Goal: Task Accomplishment & Management: Complete application form

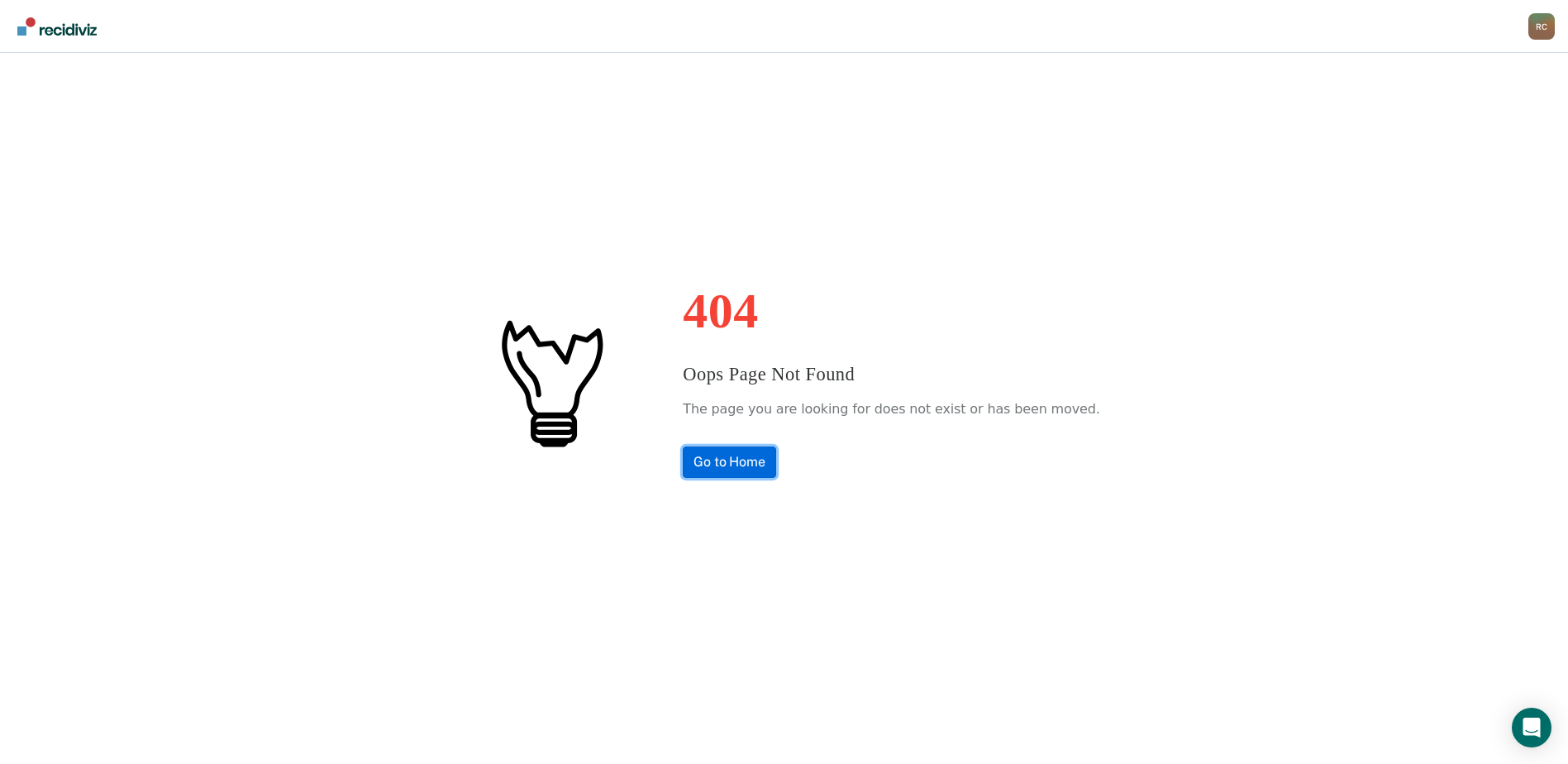
click at [777, 456] on link "Go to Home" at bounding box center [729, 462] width 93 height 31
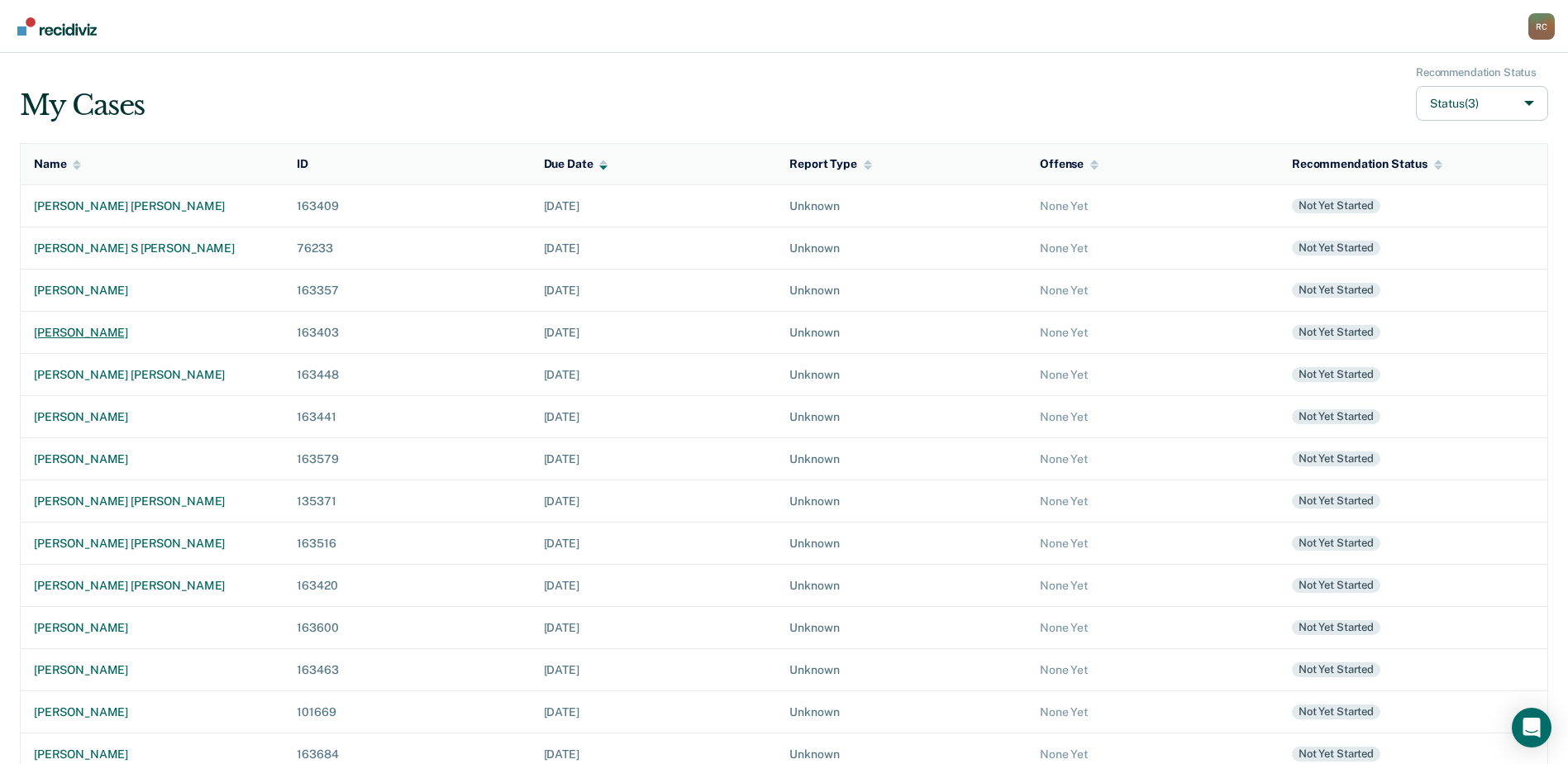
click at [76, 333] on div "[PERSON_NAME]" at bounding box center [152, 333] width 236 height 14
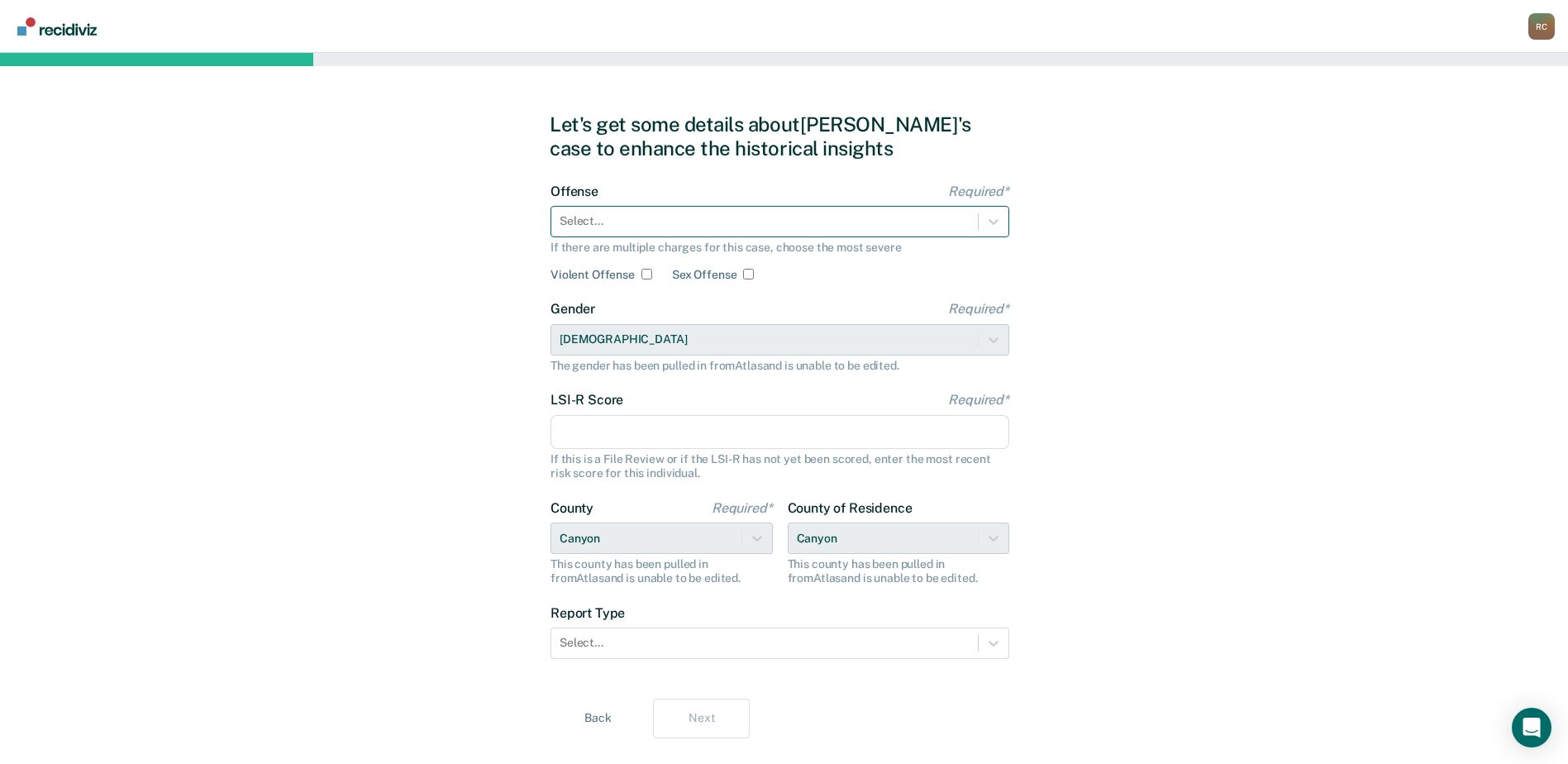
click at [586, 222] on div at bounding box center [765, 221] width 410 height 18
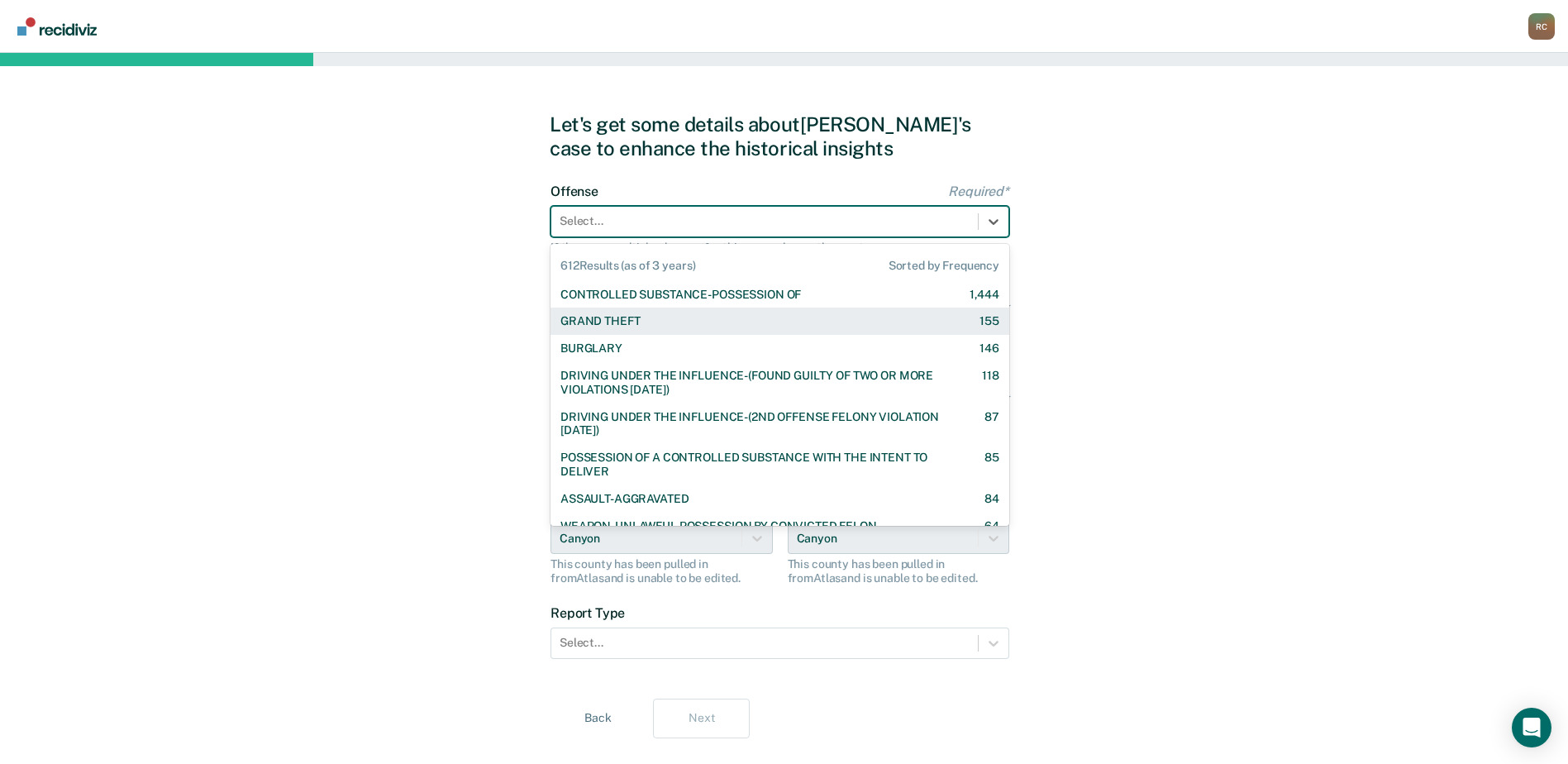
click at [627, 331] on div "GRAND THEFT 155" at bounding box center [780, 321] width 459 height 27
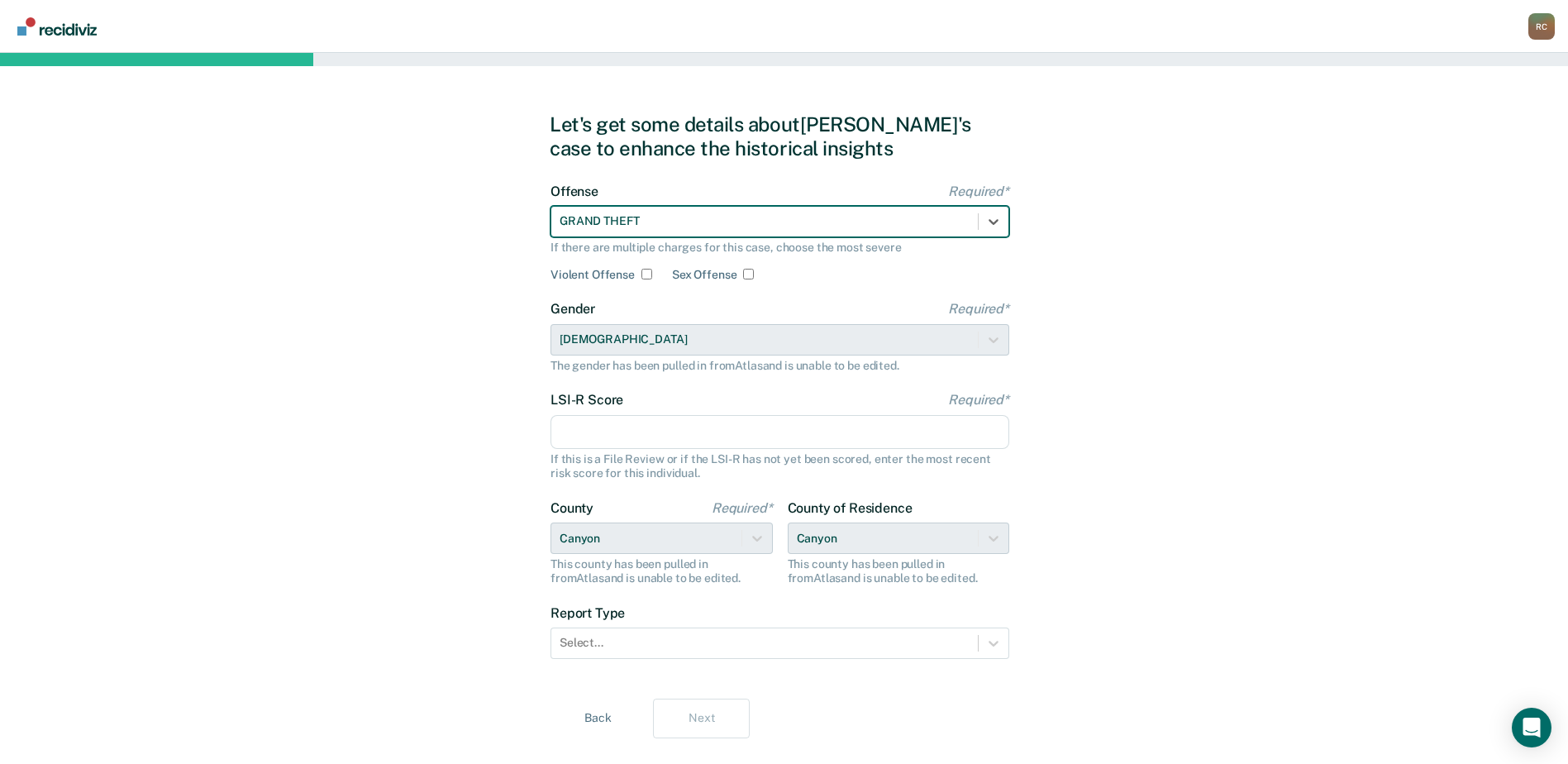
click at [602, 421] on input "LSI-R Score Required*" at bounding box center [780, 432] width 459 height 34
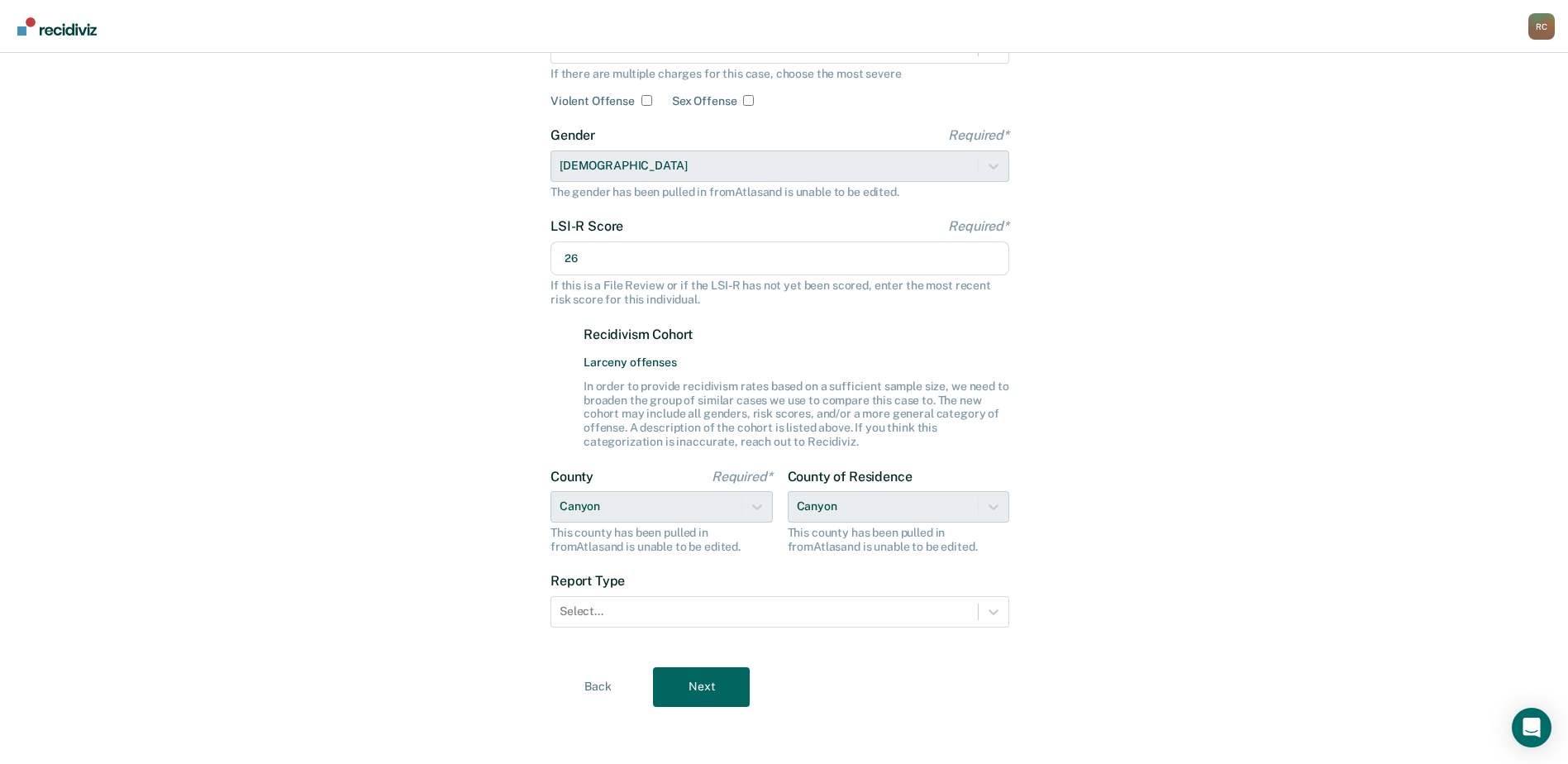
scroll to position [176, 0]
type input "26"
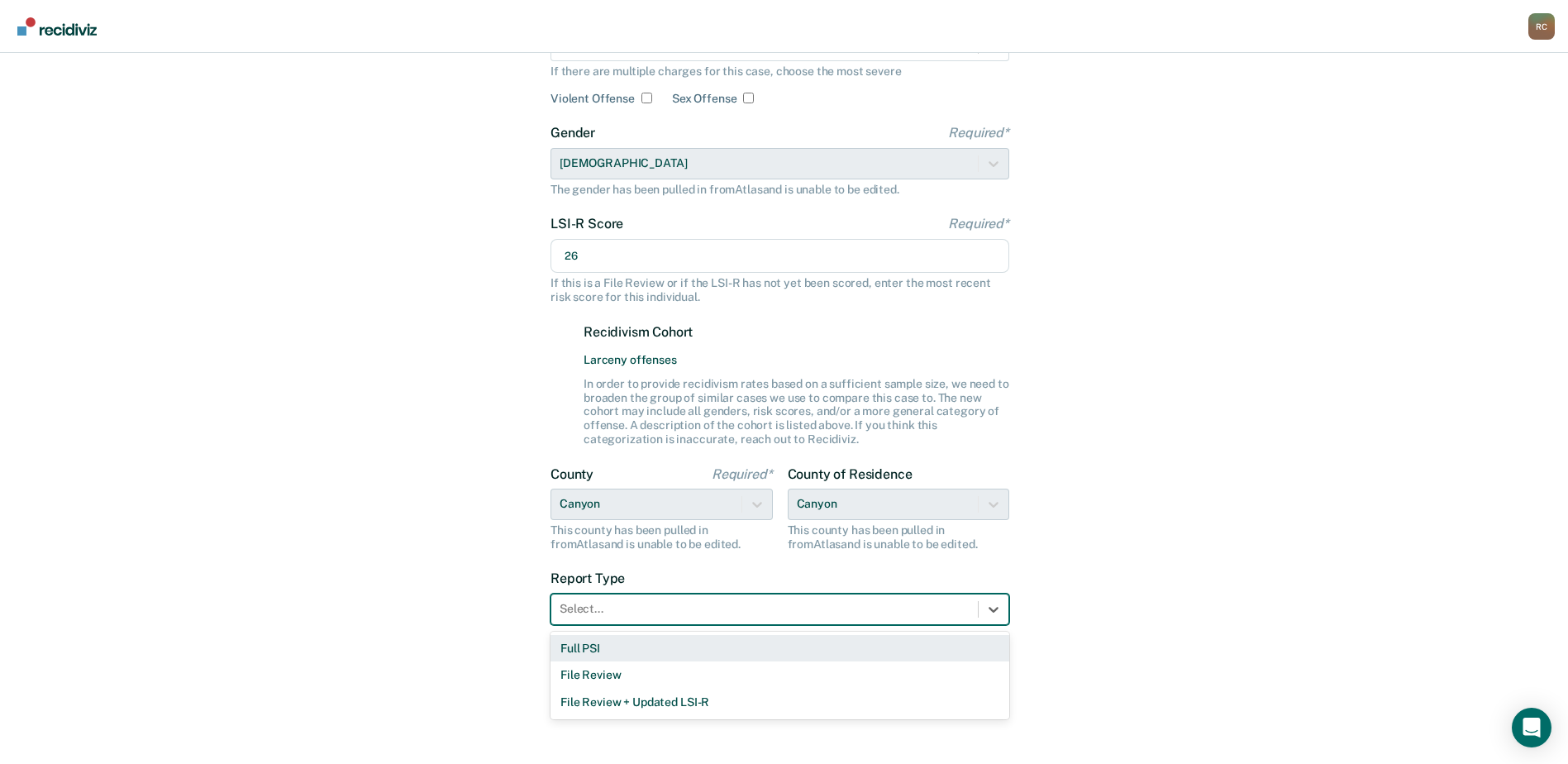
click at [657, 604] on div at bounding box center [765, 609] width 410 height 18
click at [624, 656] on div "Full PSI" at bounding box center [780, 648] width 459 height 27
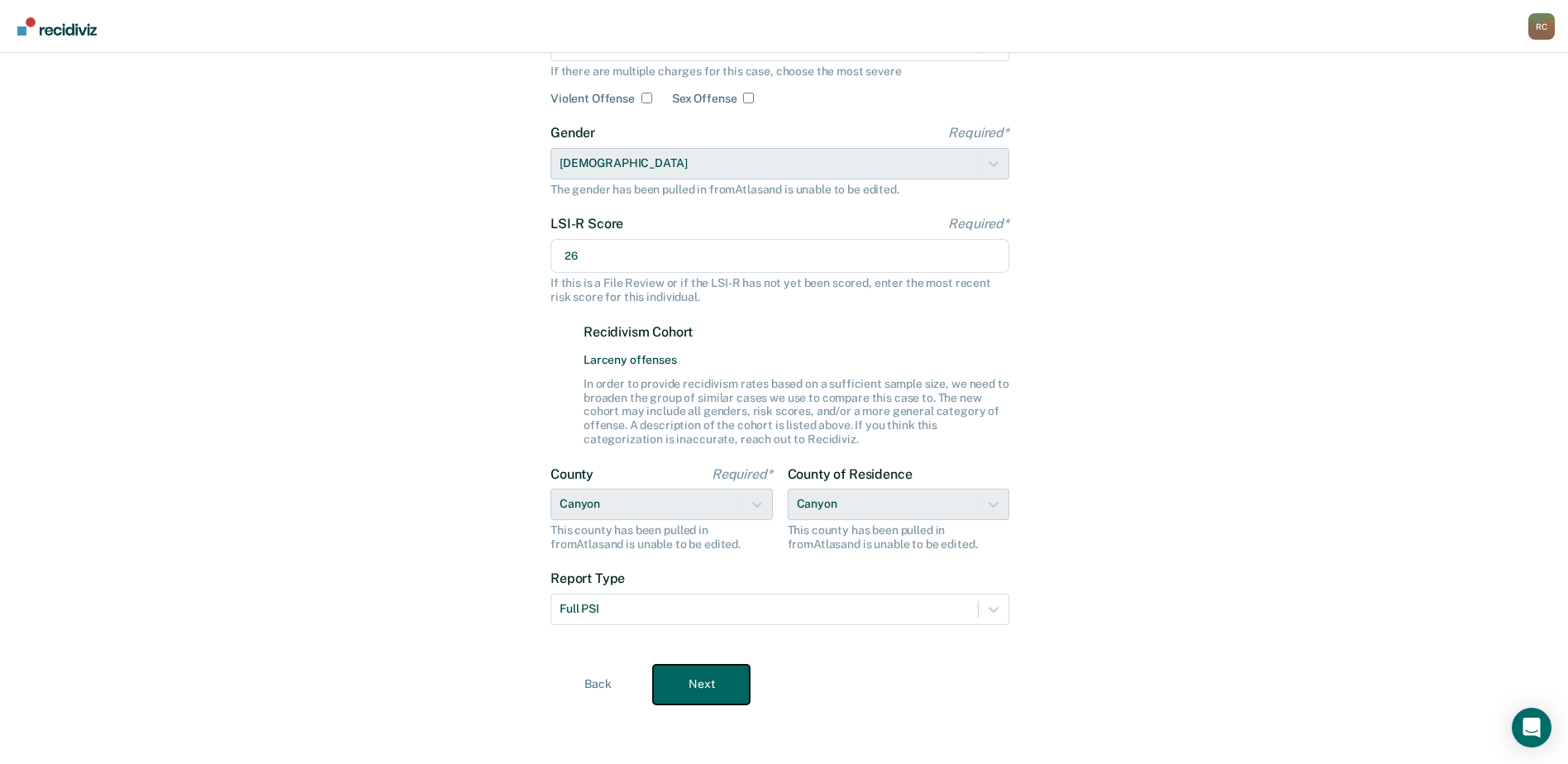
click at [680, 682] on button "Next" at bounding box center [701, 685] width 97 height 40
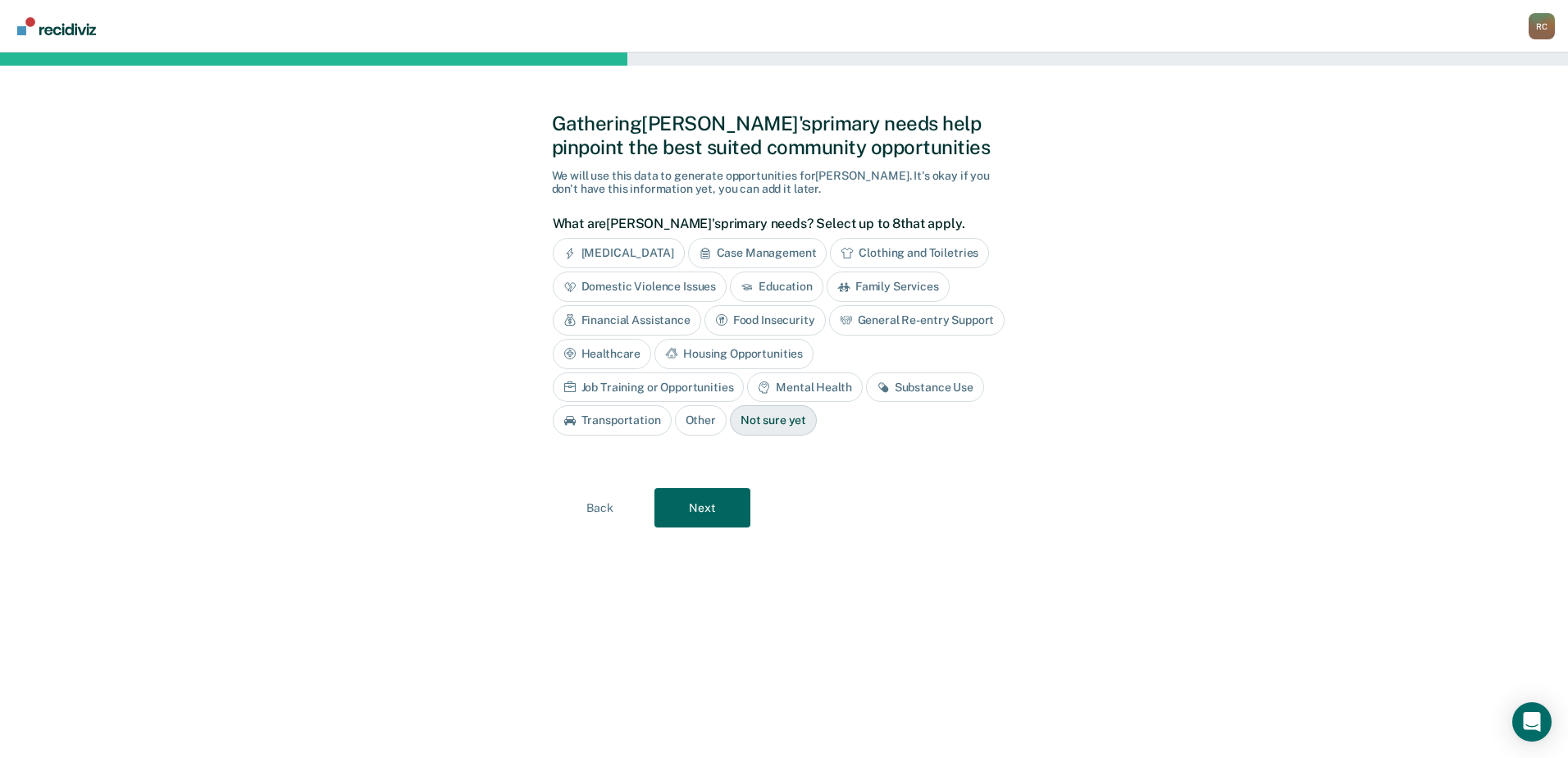
click at [866, 388] on div "Substance Use" at bounding box center [925, 387] width 119 height 30
click at [695, 509] on button "Next" at bounding box center [702, 507] width 96 height 40
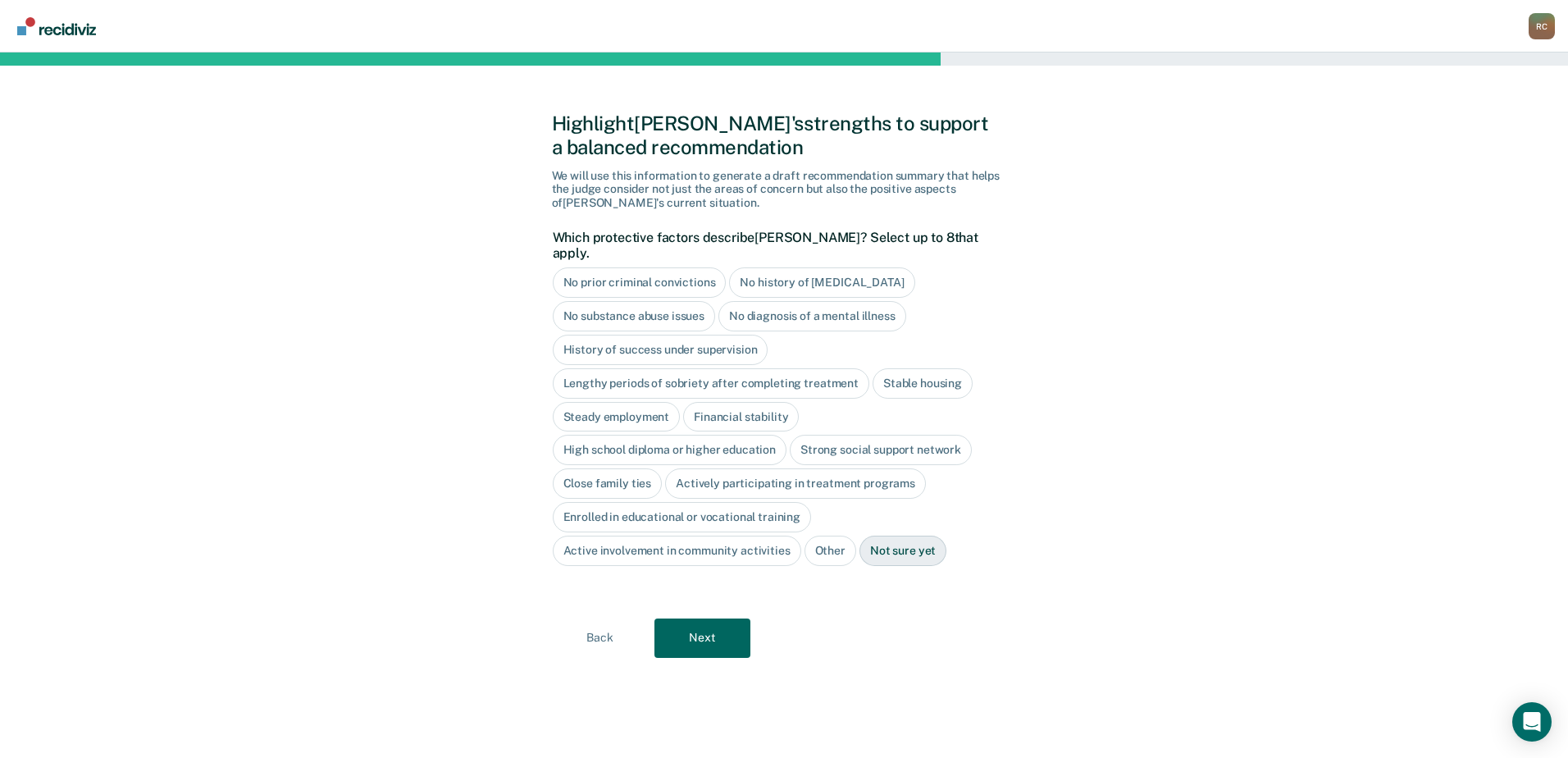
click at [926, 368] on div "Stable housing" at bounding box center [922, 383] width 100 height 30
click at [728, 402] on div "Financial stability" at bounding box center [740, 417] width 116 height 30
click at [591, 469] on div "Close family ties" at bounding box center [607, 484] width 110 height 30
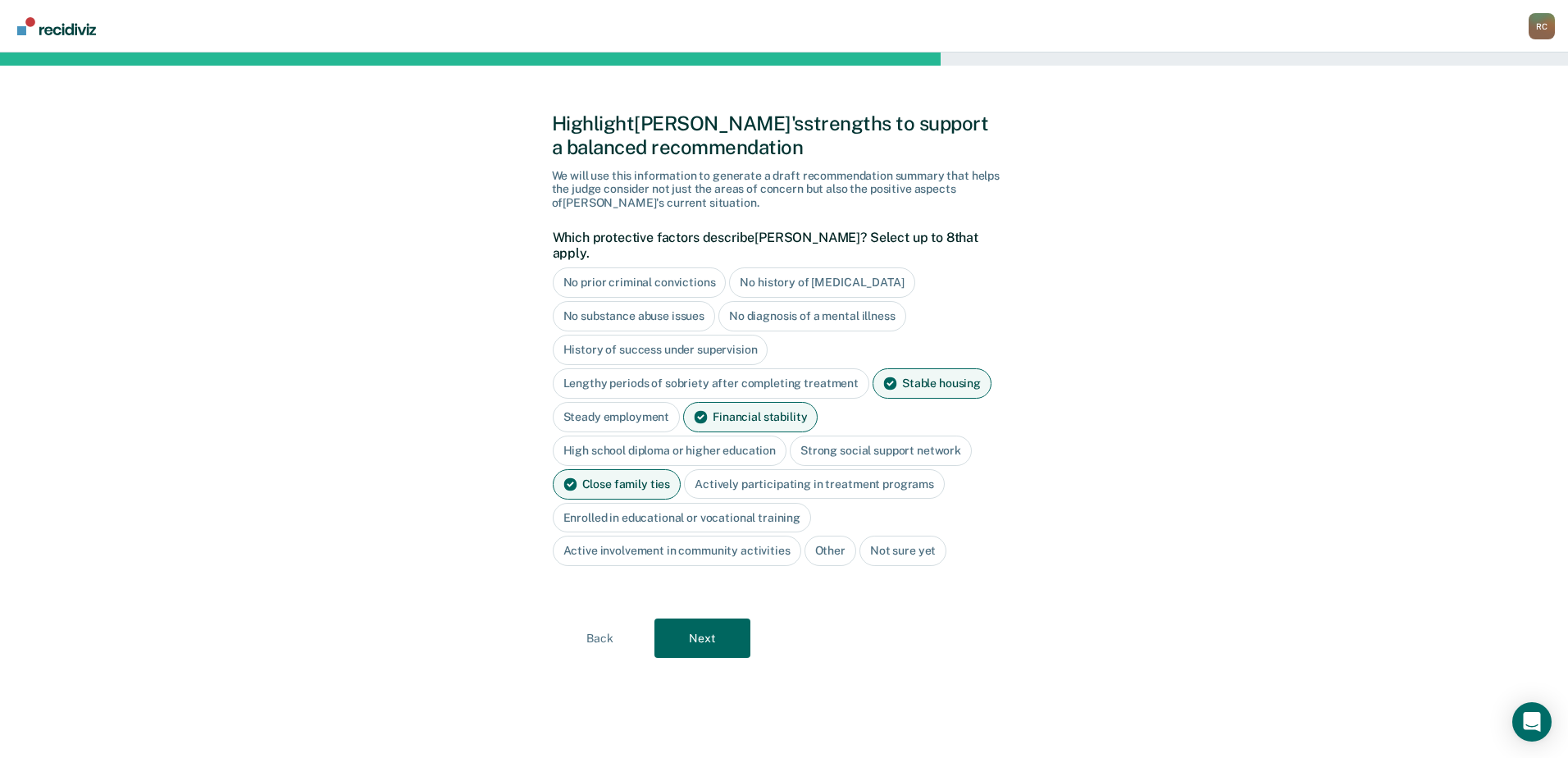
click at [840, 435] on div "Strong social support network" at bounding box center [880, 450] width 182 height 30
click at [719, 623] on button "Next" at bounding box center [702, 638] width 96 height 40
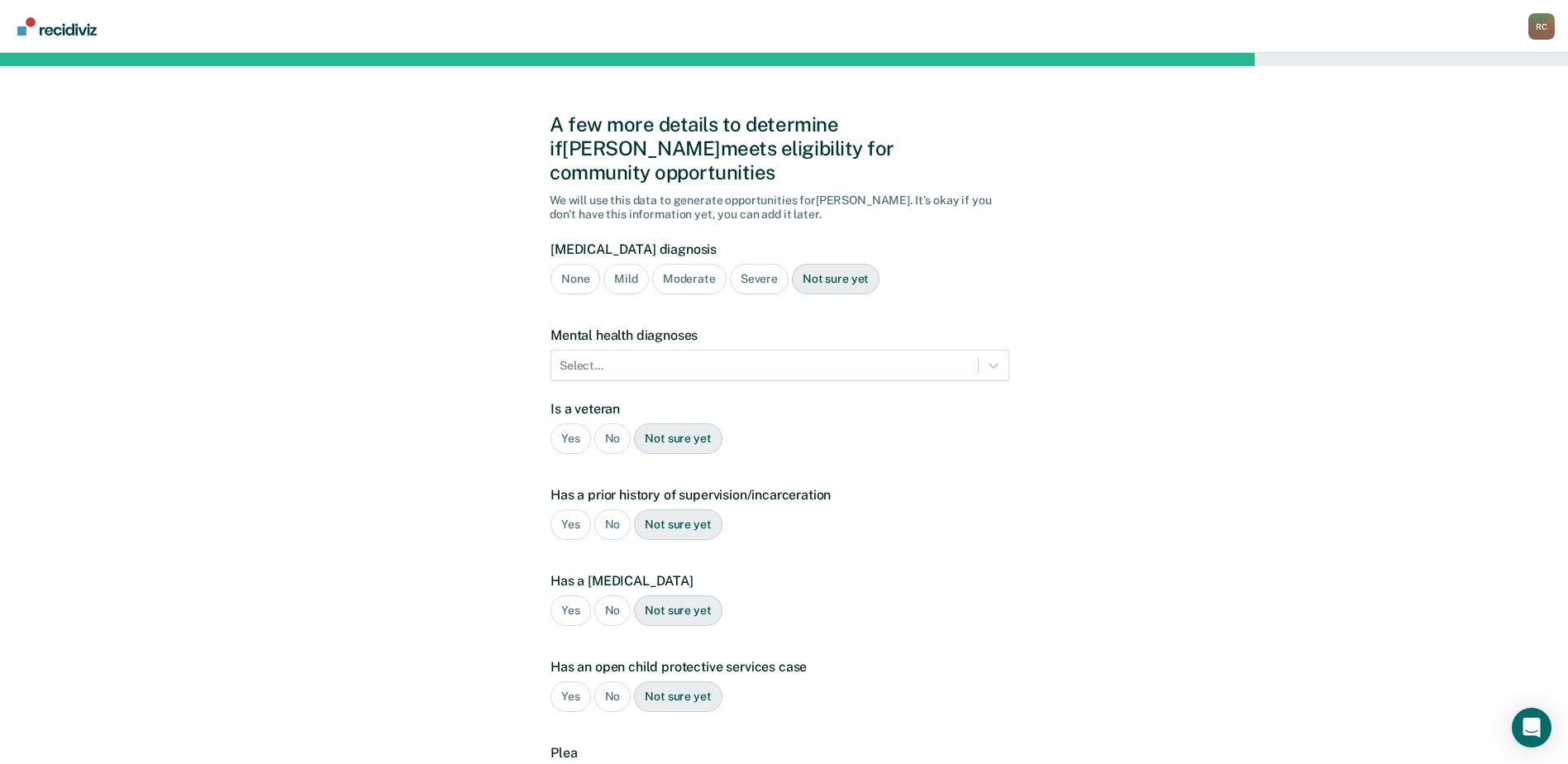
click at [746, 263] on div "Severe" at bounding box center [759, 278] width 59 height 30
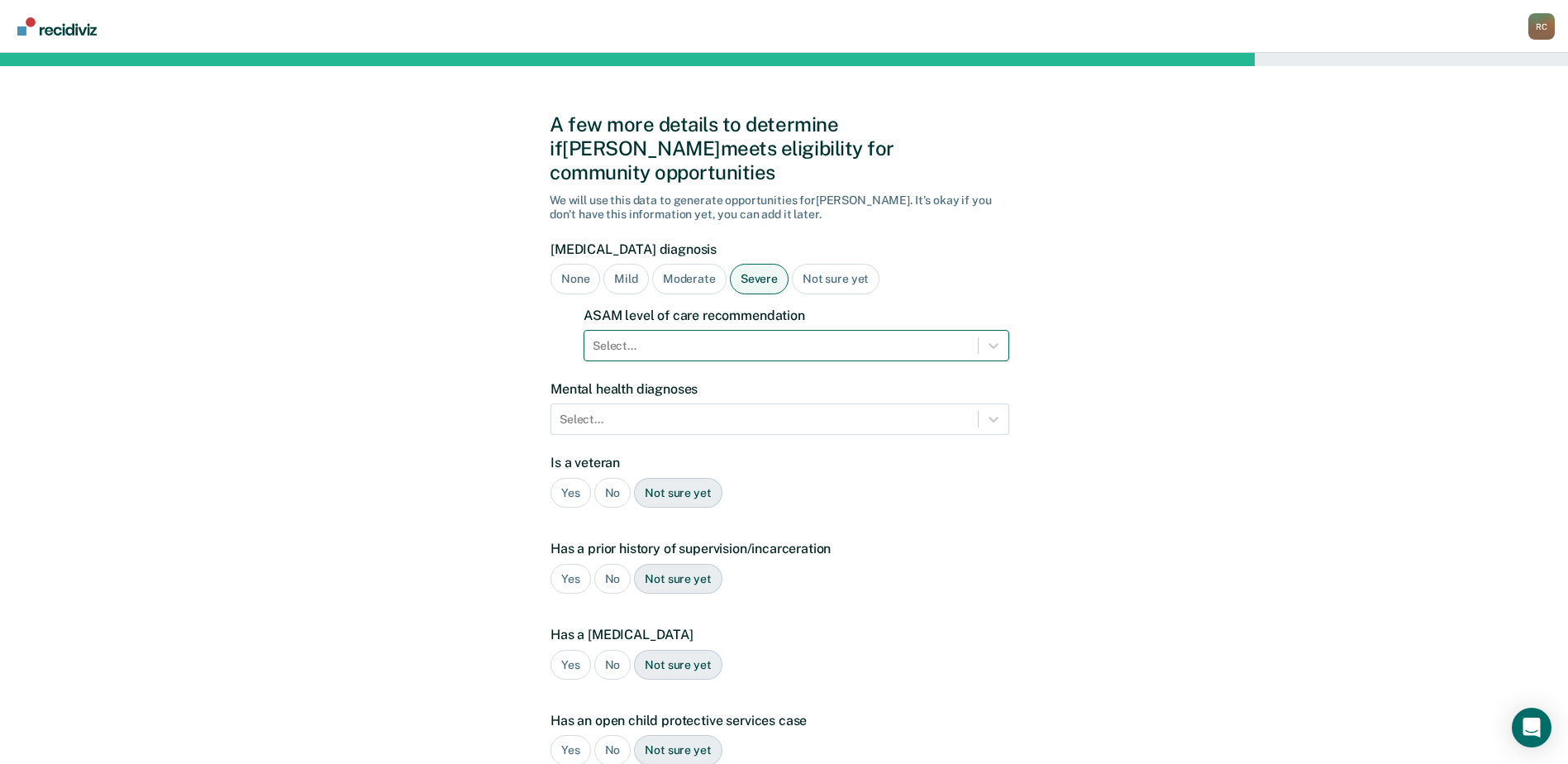
click at [665, 337] on div at bounding box center [781, 346] width 377 height 18
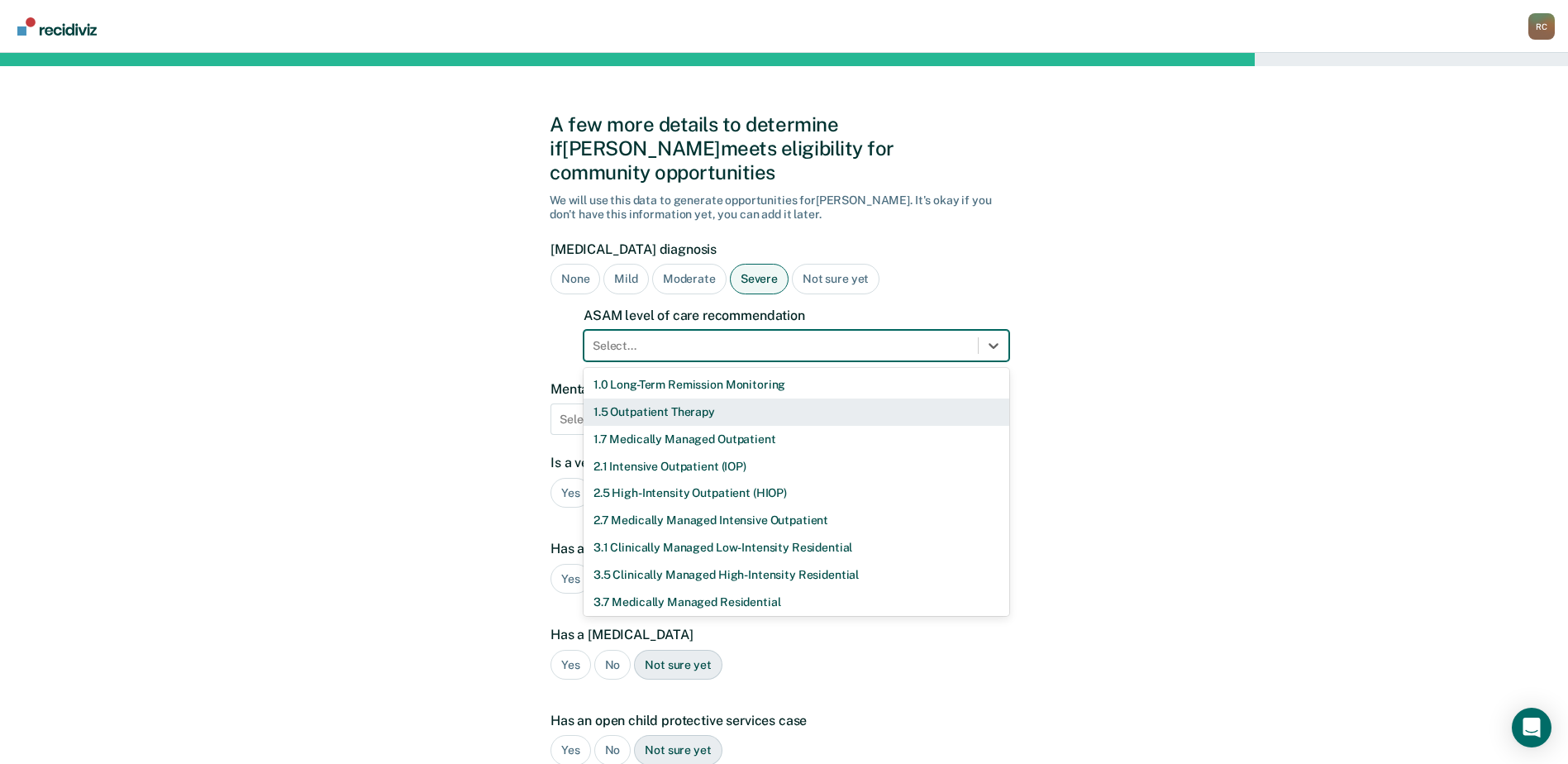
click at [660, 399] on div "1.5 Outpatient Therapy" at bounding box center [796, 412] width 426 height 27
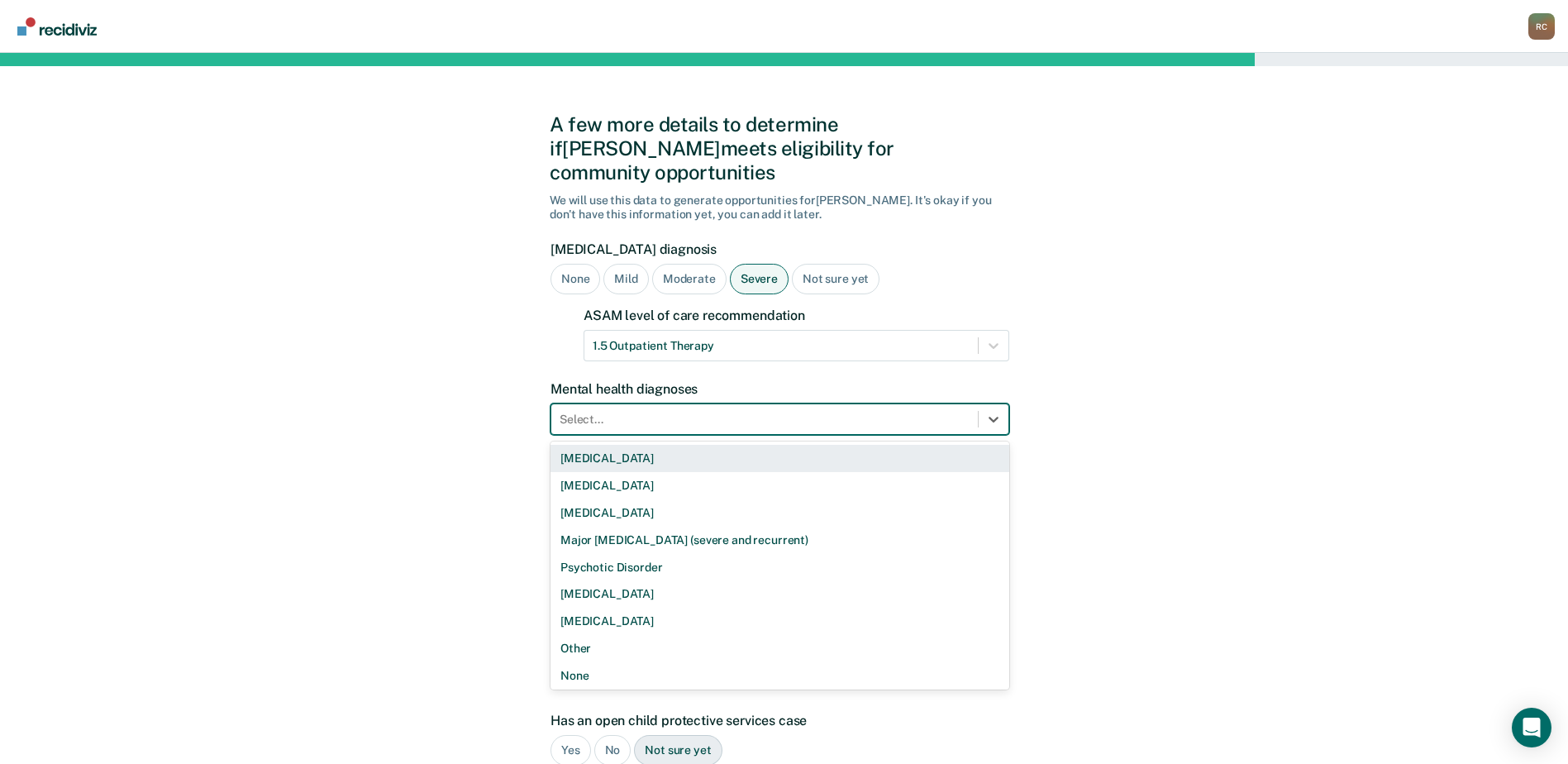
click at [655, 411] on div at bounding box center [765, 420] width 410 height 18
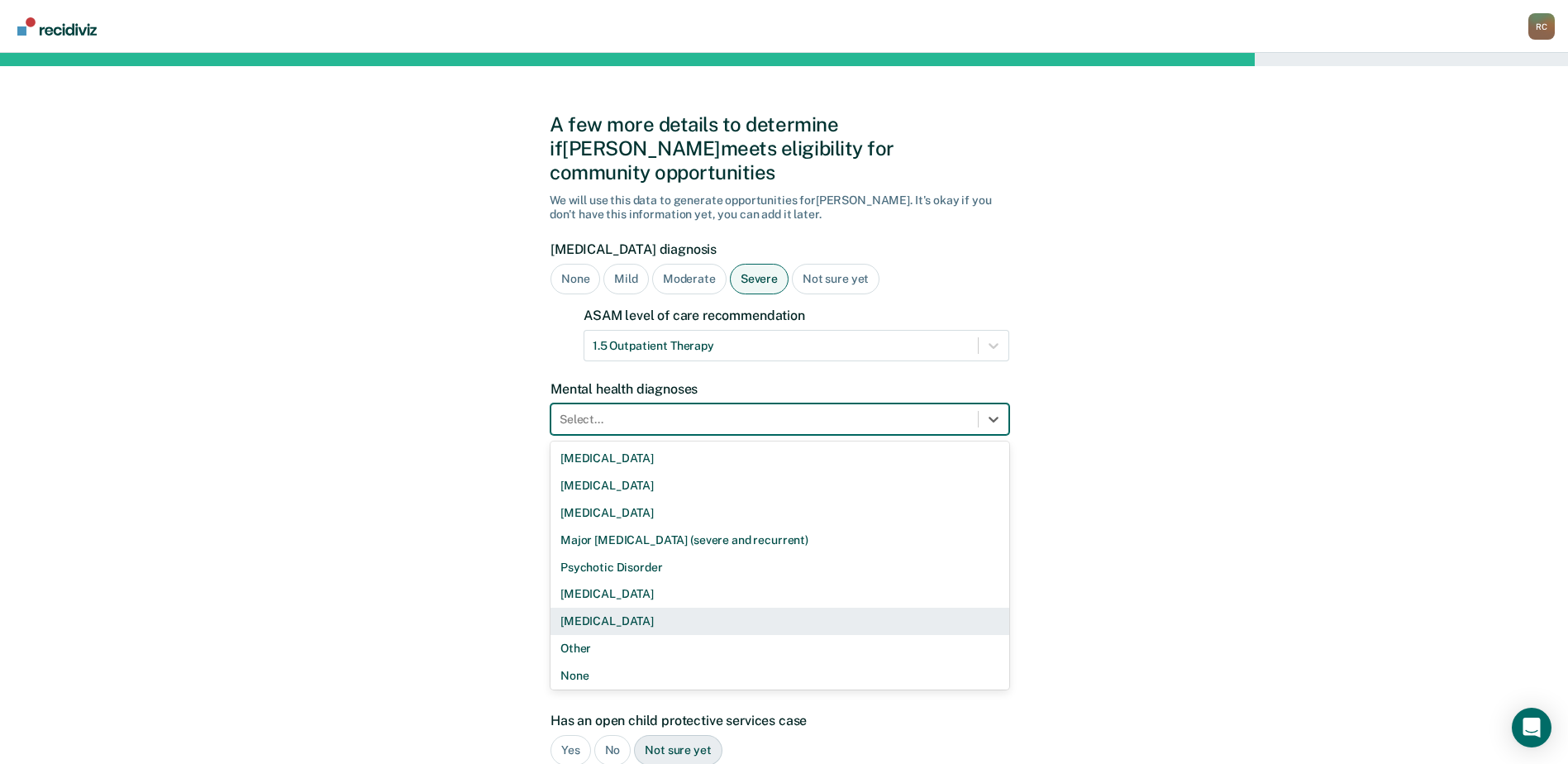
scroll to position [3, 0]
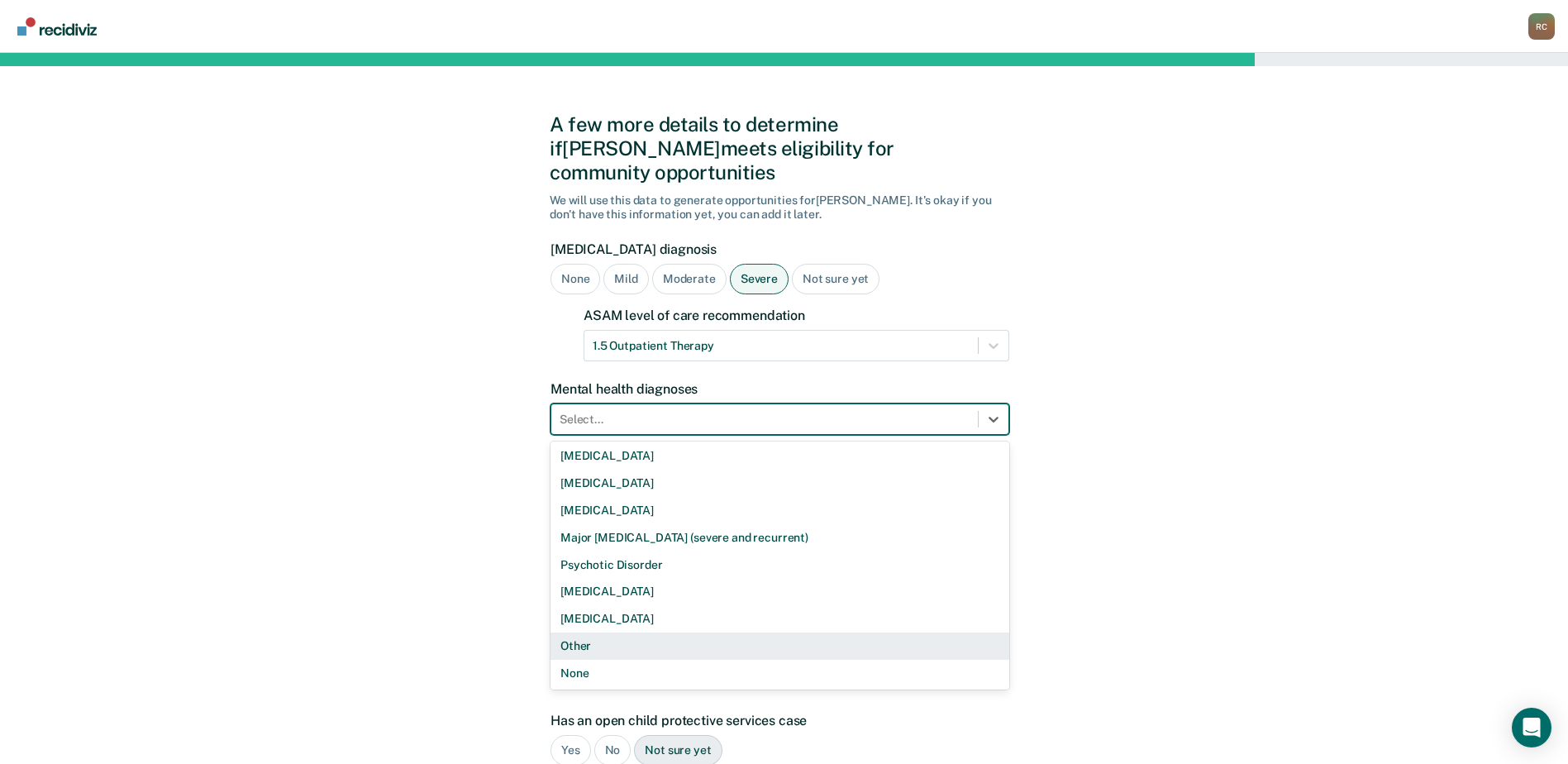
click at [587, 633] on div "Other" at bounding box center [780, 646] width 459 height 27
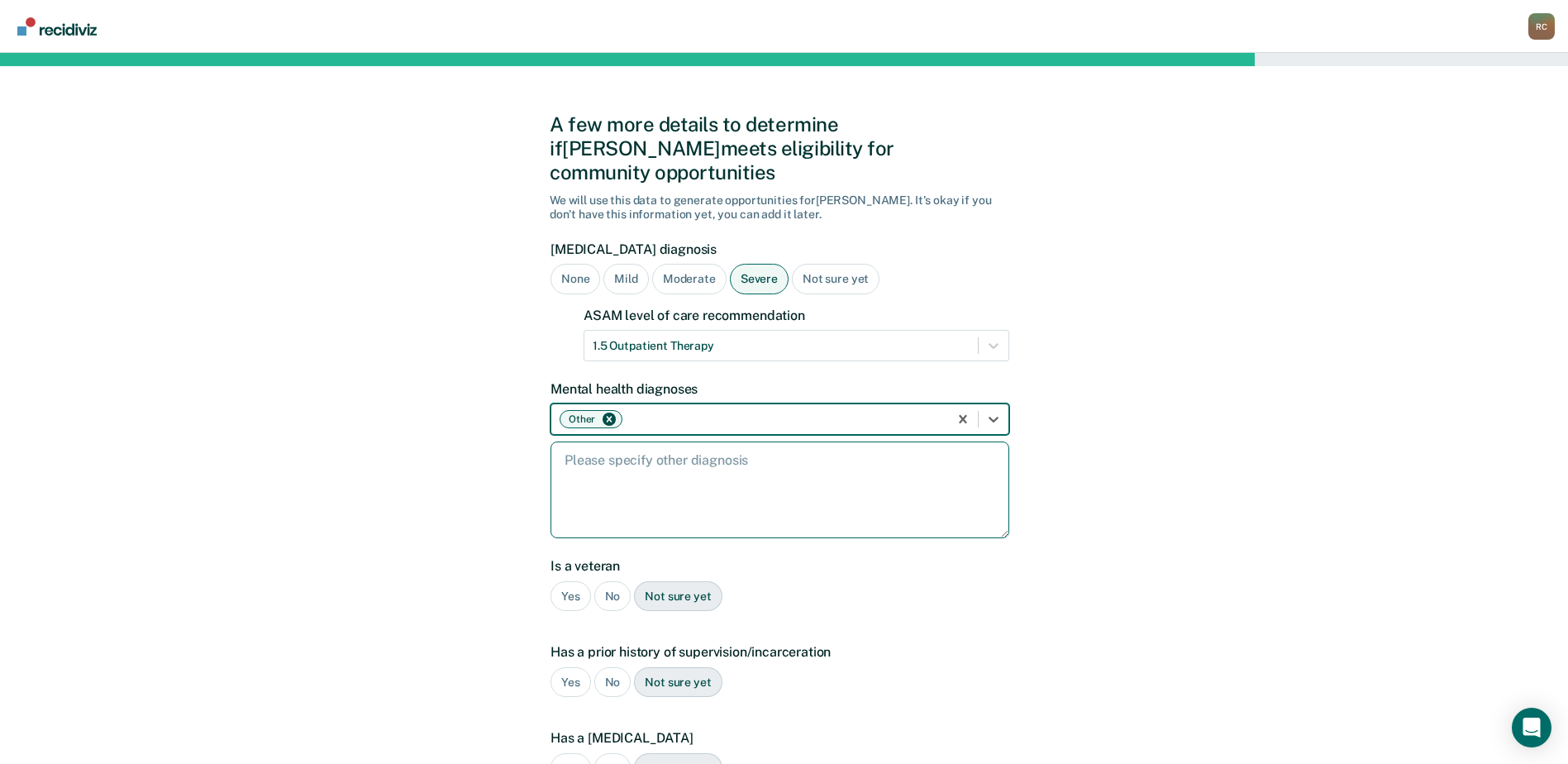
click at [646, 442] on textarea at bounding box center [780, 490] width 459 height 97
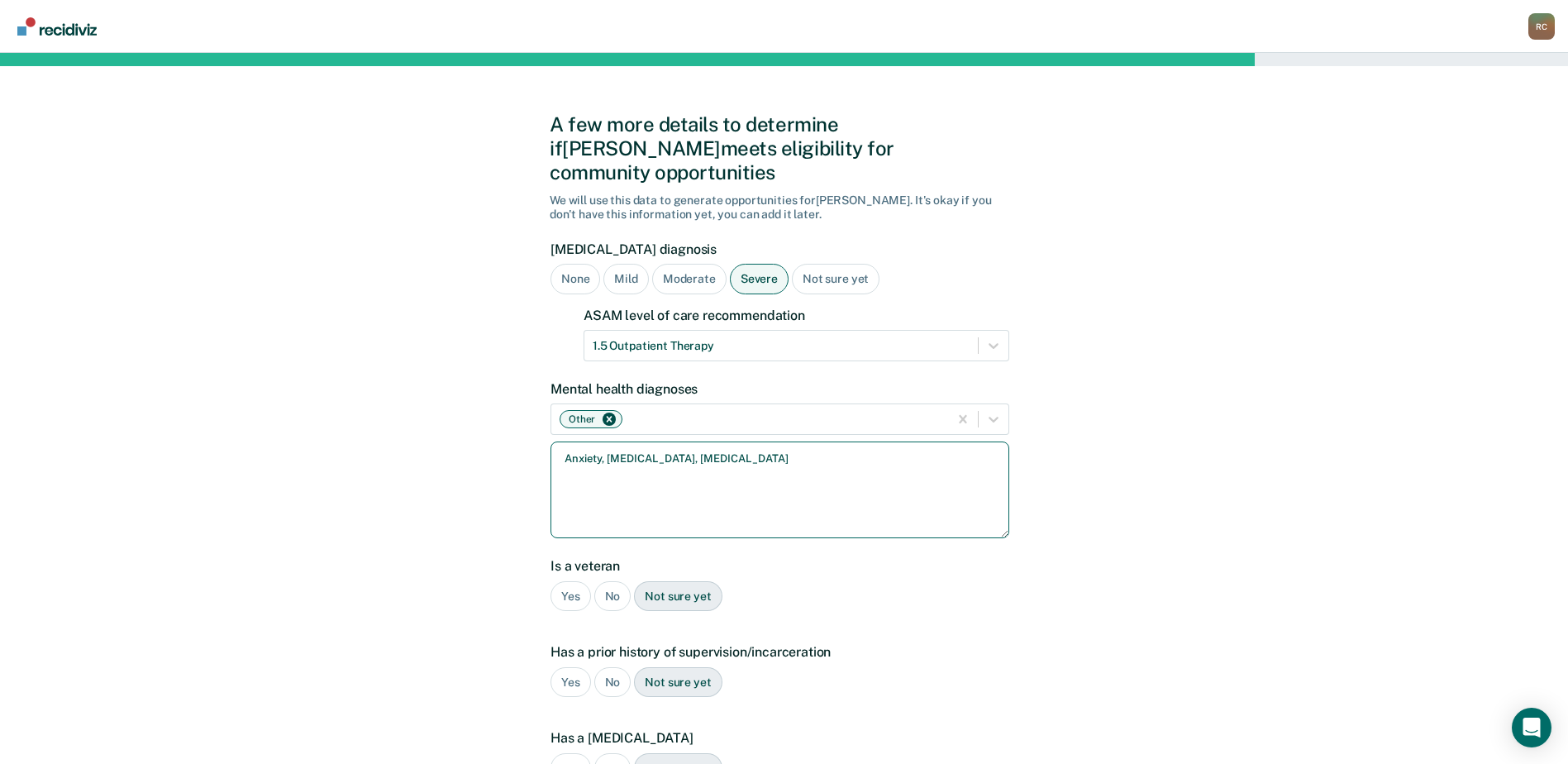
type textarea "Anxiety, Depression, Mood Disorder"
click at [607, 581] on div "No" at bounding box center [613, 596] width 37 height 30
click at [574, 667] on div "Yes" at bounding box center [570, 682] width 40 height 30
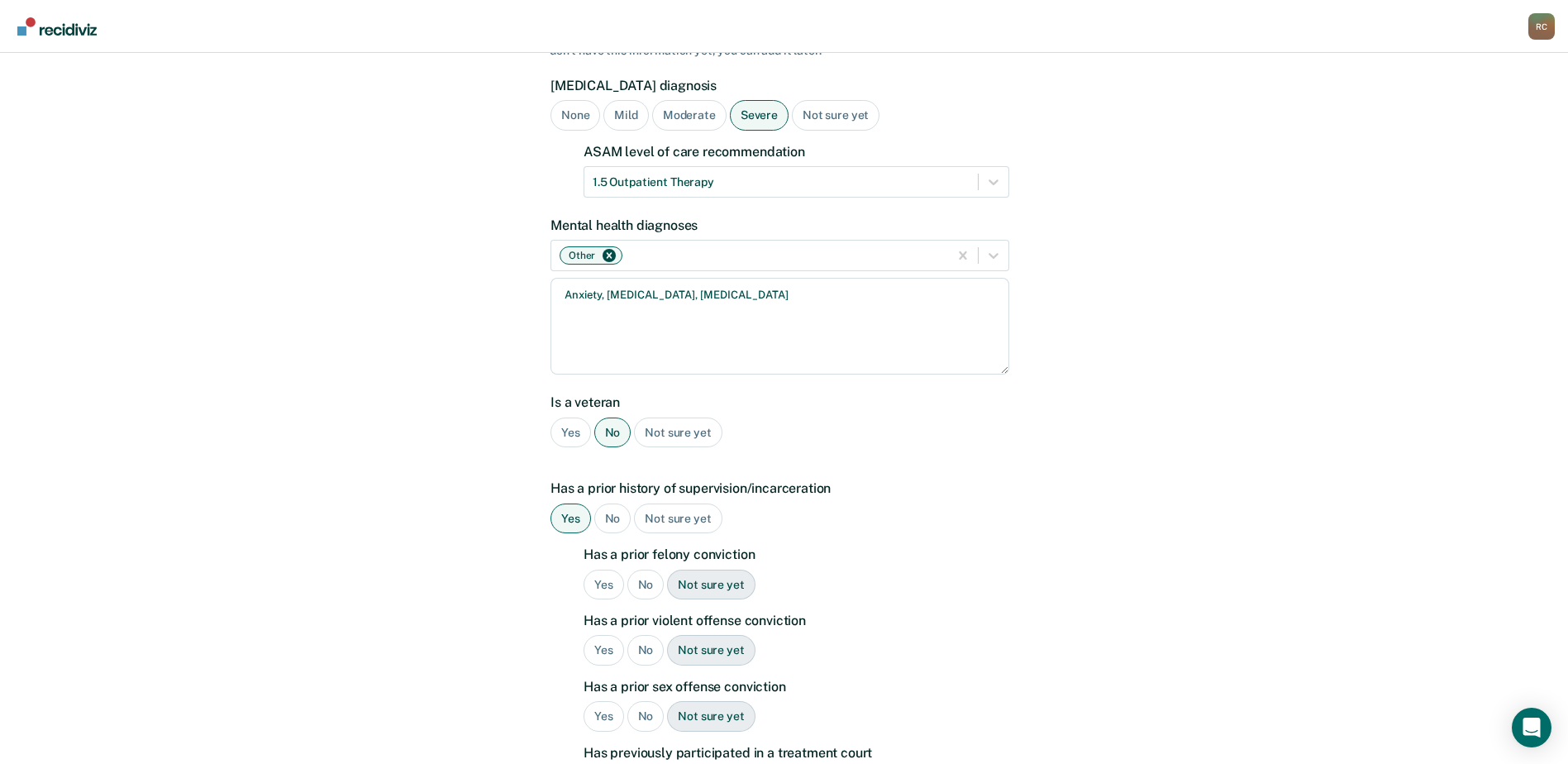
scroll to position [166, 0]
click at [600, 568] on div "Yes" at bounding box center [603, 583] width 40 height 30
click at [601, 634] on div "Yes" at bounding box center [603, 648] width 40 height 30
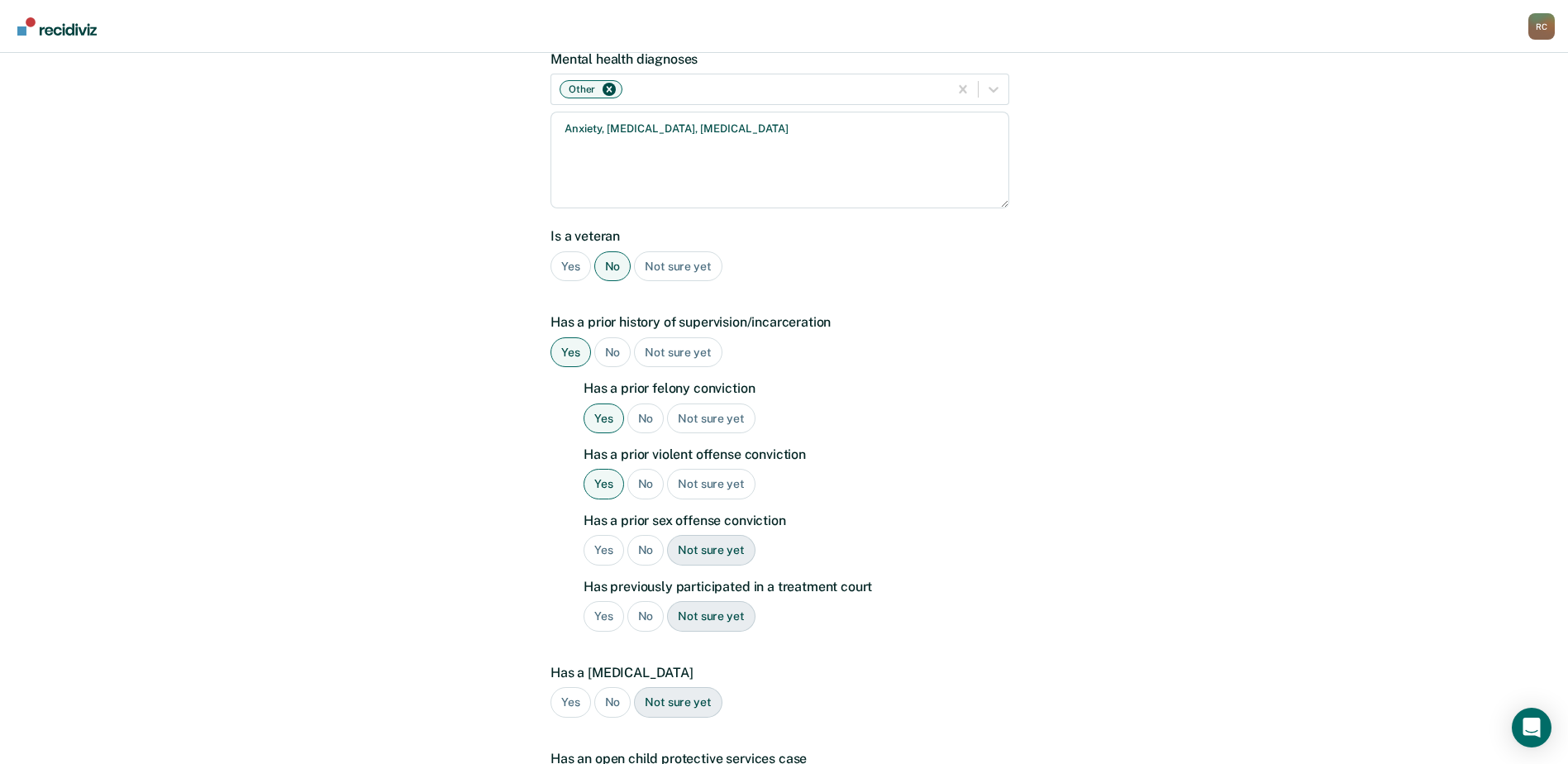
scroll to position [331, 0]
click at [648, 534] on div "No" at bounding box center [646, 549] width 37 height 30
click at [641, 600] on div "No" at bounding box center [646, 615] width 37 height 30
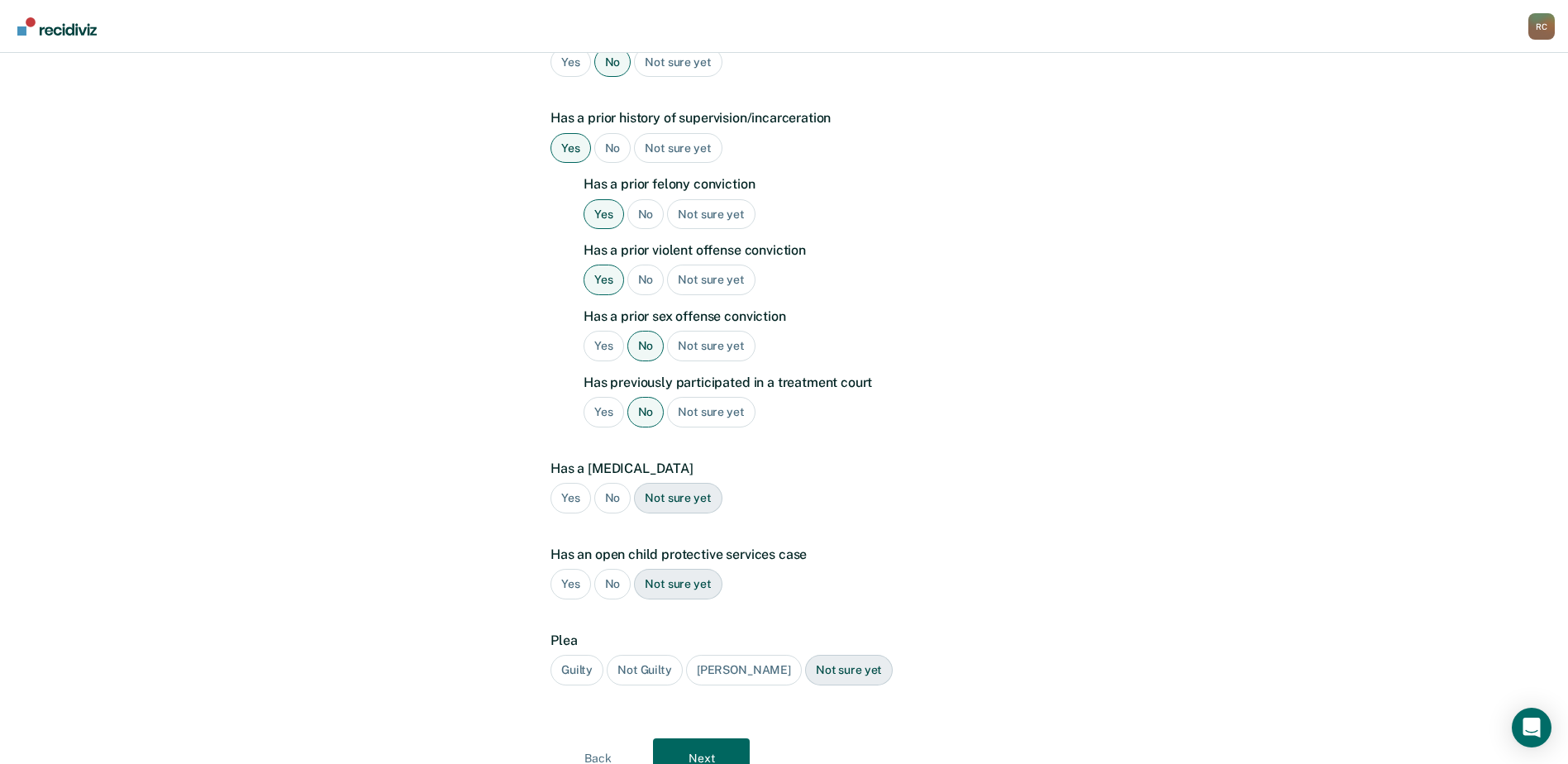
scroll to position [579, 0]
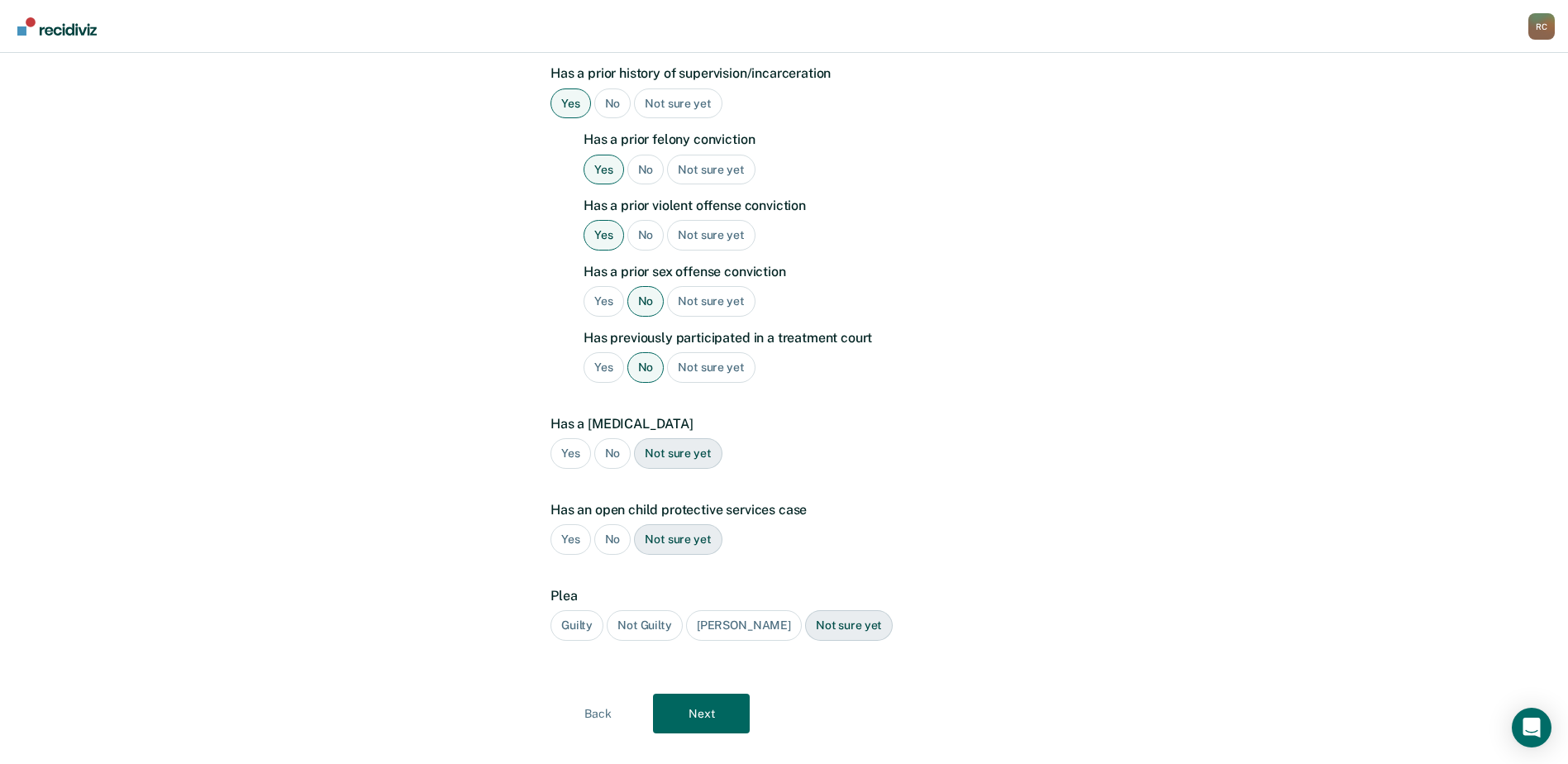
click at [610, 438] on div "No" at bounding box center [613, 453] width 37 height 30
click at [606, 524] on div "No" at bounding box center [613, 539] width 37 height 30
click at [587, 610] on div "Guilty" at bounding box center [577, 625] width 53 height 30
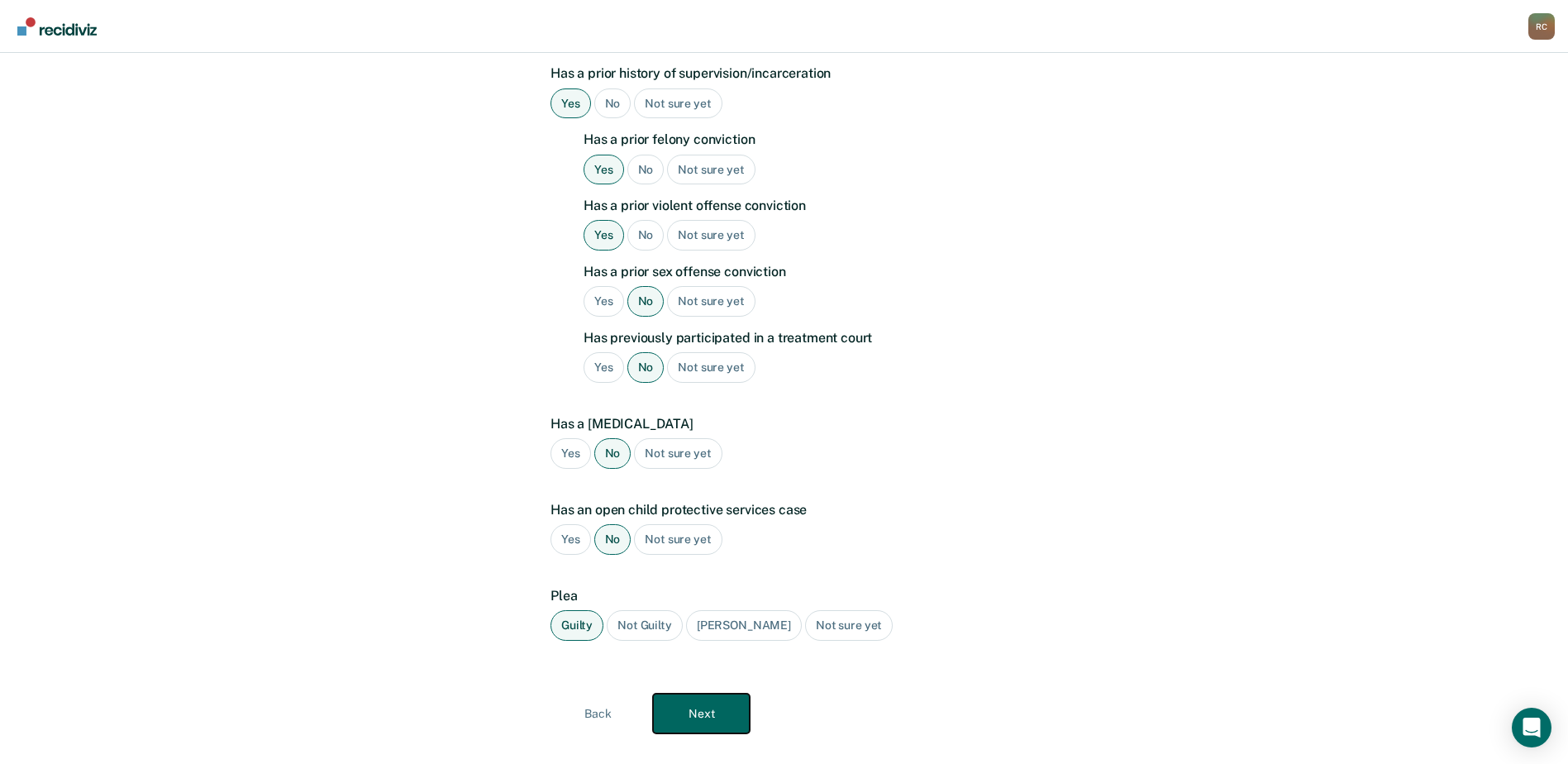
click at [697, 693] on button "Next" at bounding box center [701, 713] width 97 height 40
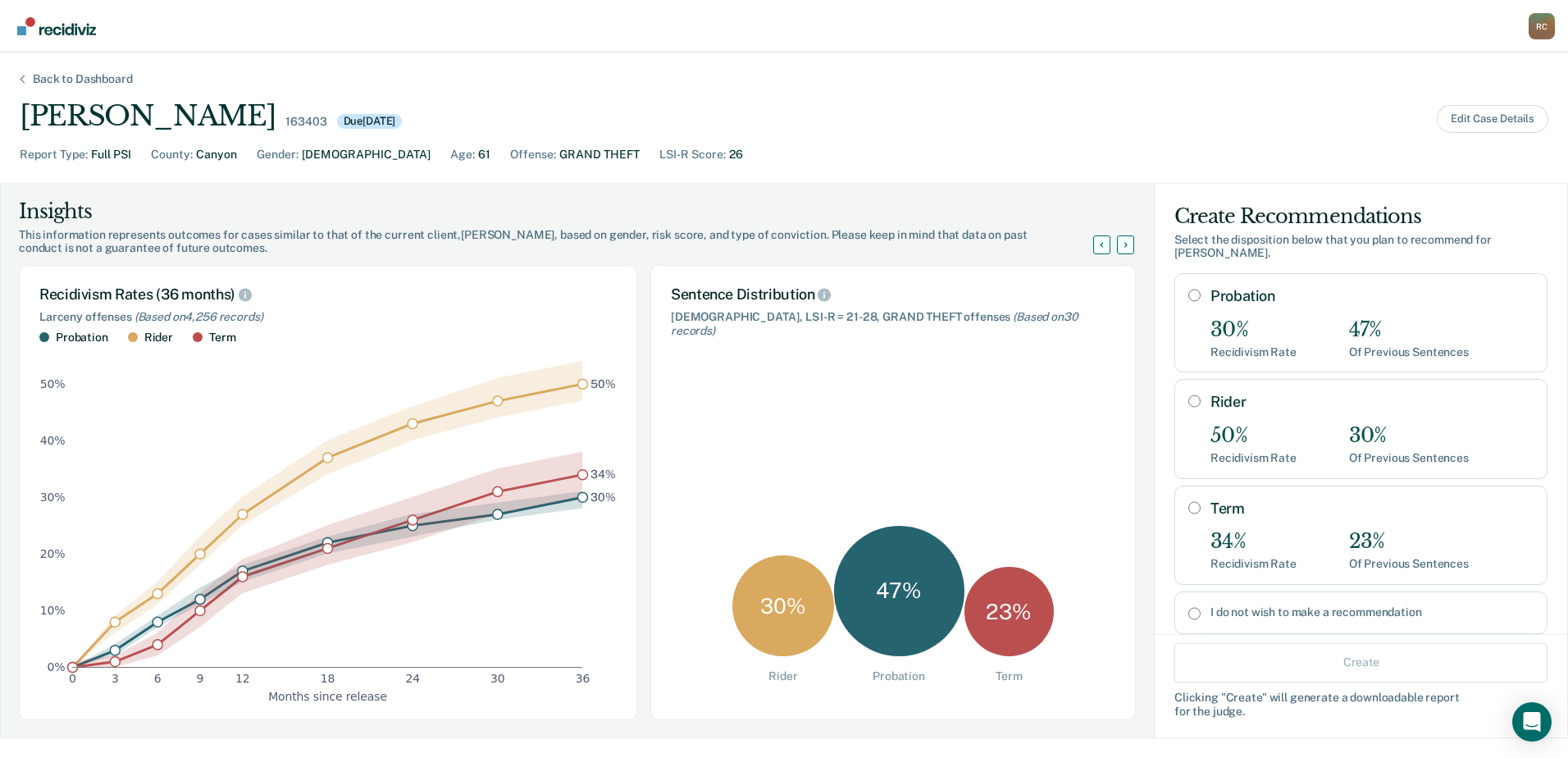
click at [1188, 289] on input "Probation" at bounding box center [1194, 295] width 13 height 14
radio input "true"
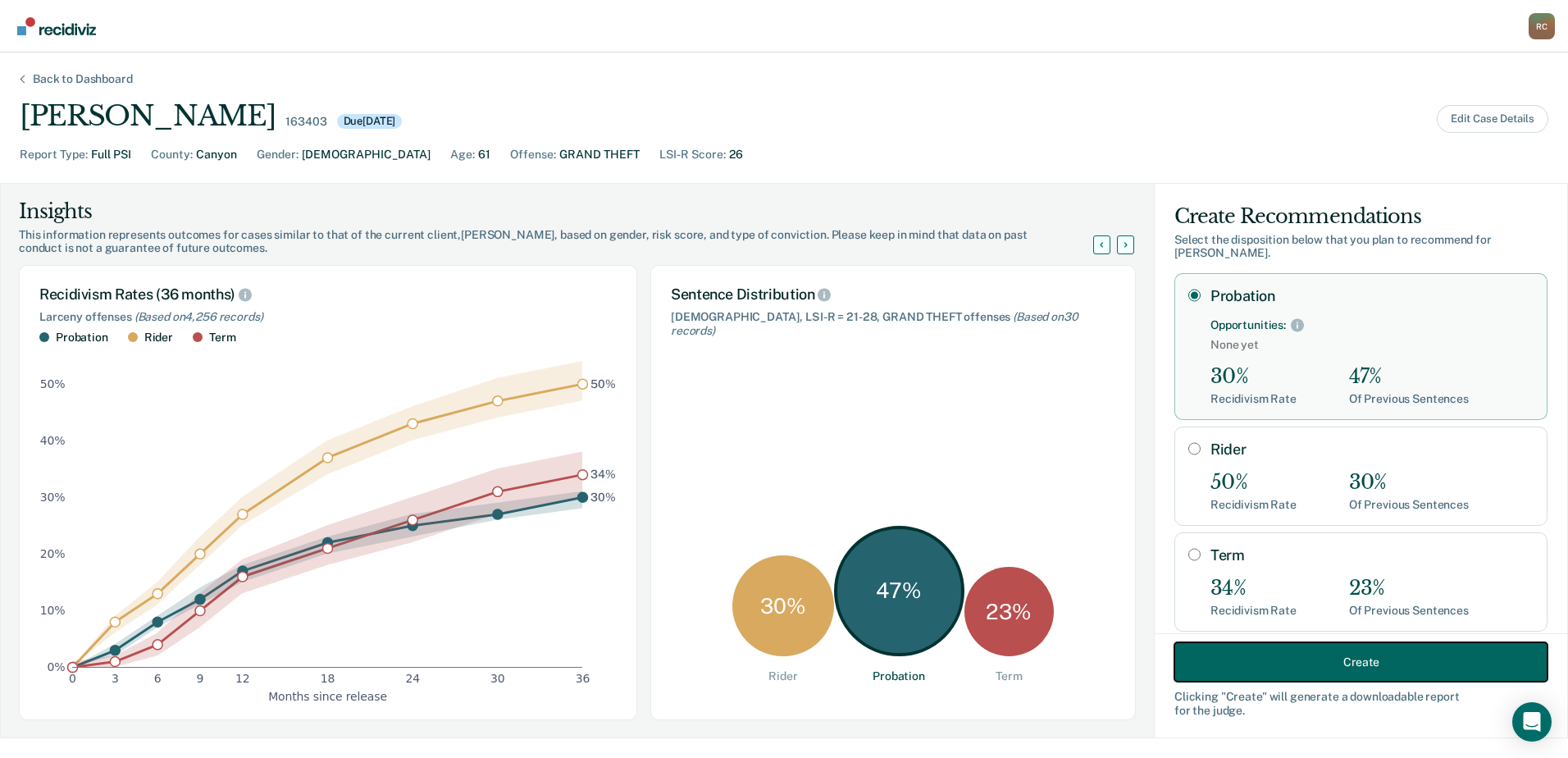
click at [1276, 661] on button "Create" at bounding box center [1361, 662] width 373 height 40
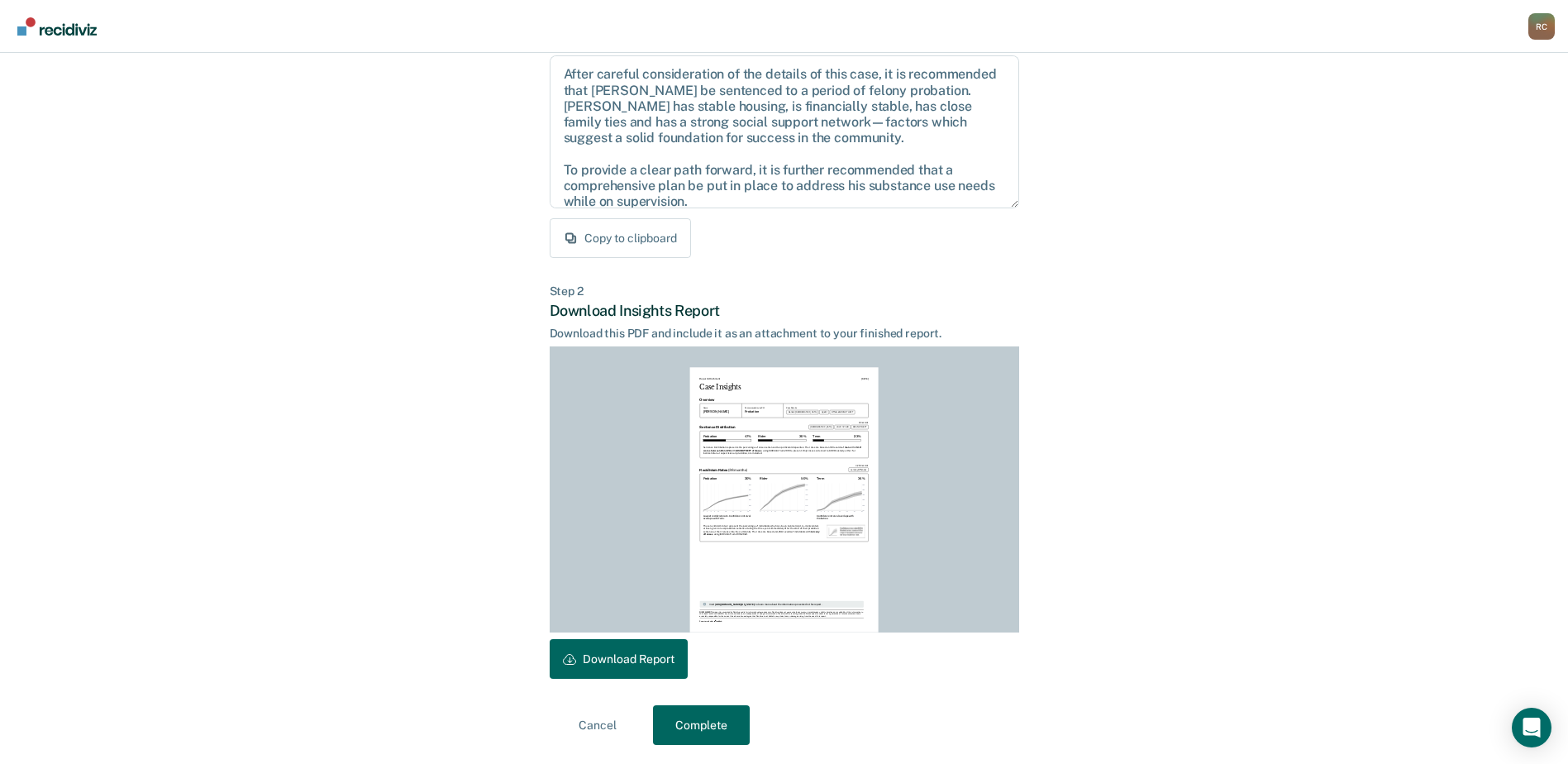
scroll to position [178, 0]
click at [631, 656] on button "Download Report" at bounding box center [618, 658] width 138 height 40
